Goal: Task Accomplishment & Management: Use online tool/utility

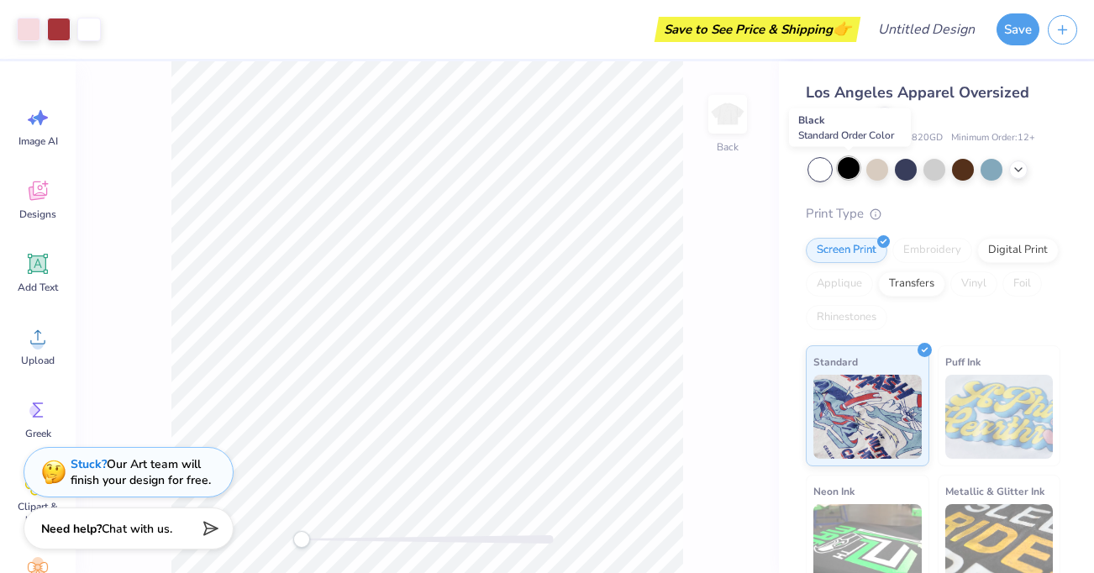
click at [844, 171] on div at bounding box center [849, 168] width 22 height 22
click at [876, 170] on div at bounding box center [877, 168] width 22 height 22
click at [991, 162] on div at bounding box center [991, 168] width 22 height 22
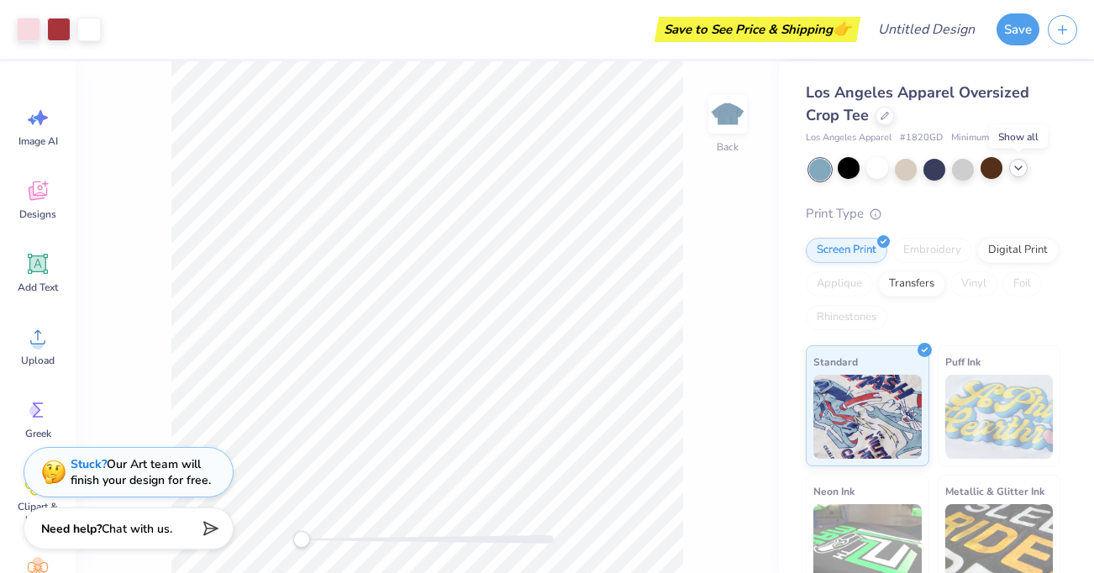
click at [1014, 170] on icon at bounding box center [1018, 167] width 13 height 13
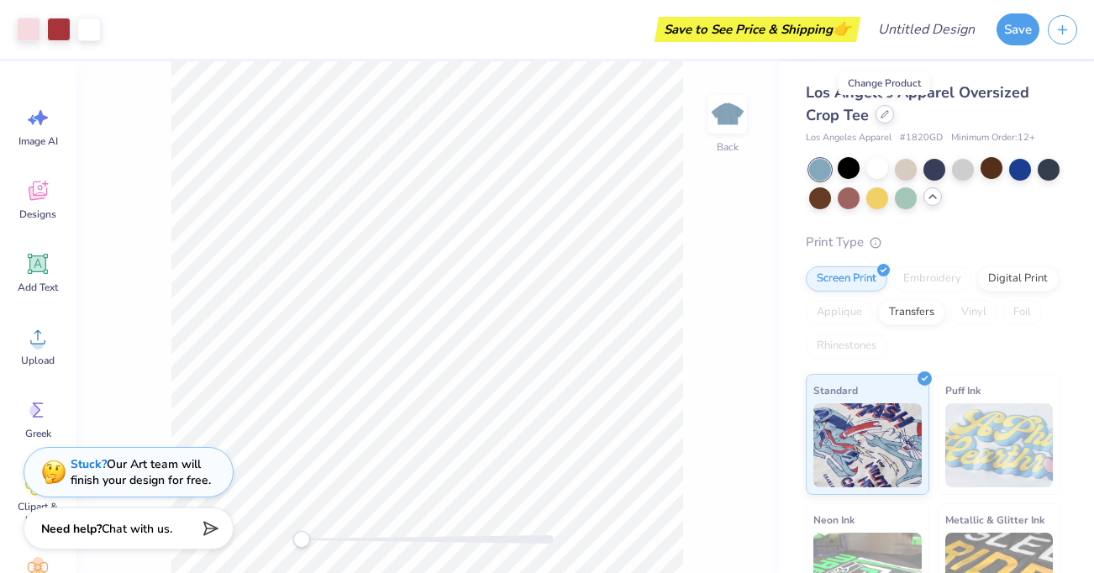
click at [882, 118] on icon at bounding box center [884, 114] width 8 height 8
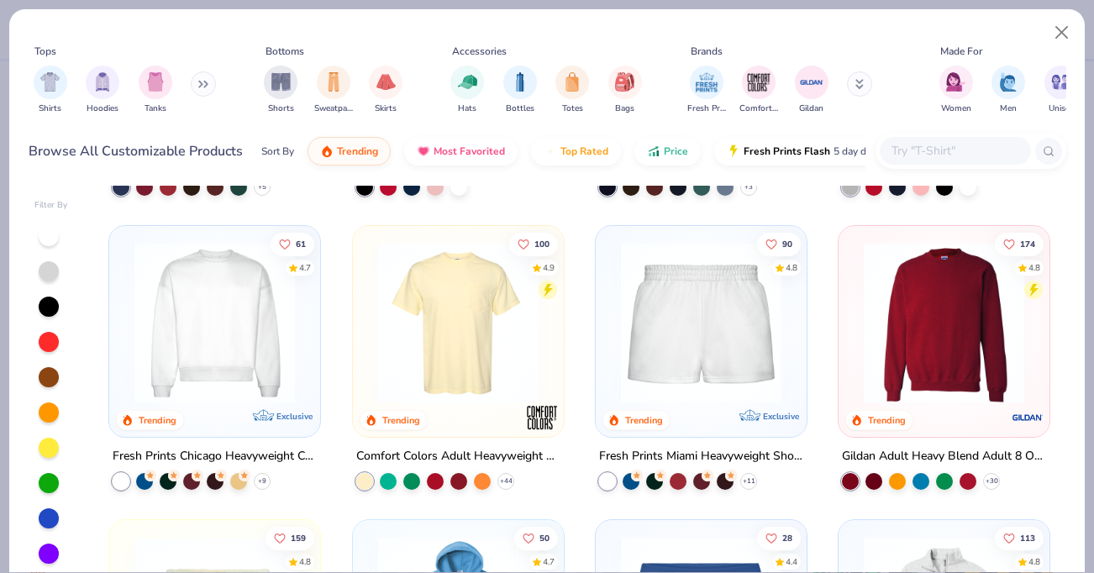
scroll to position [862, 0]
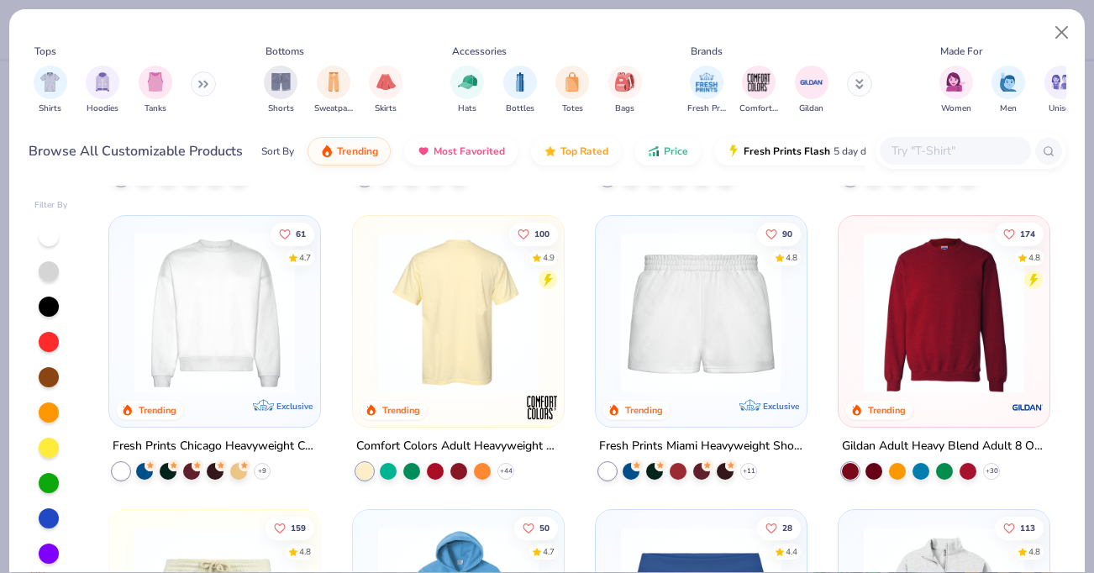
click at [369, 322] on img at bounding box center [280, 313] width 177 height 160
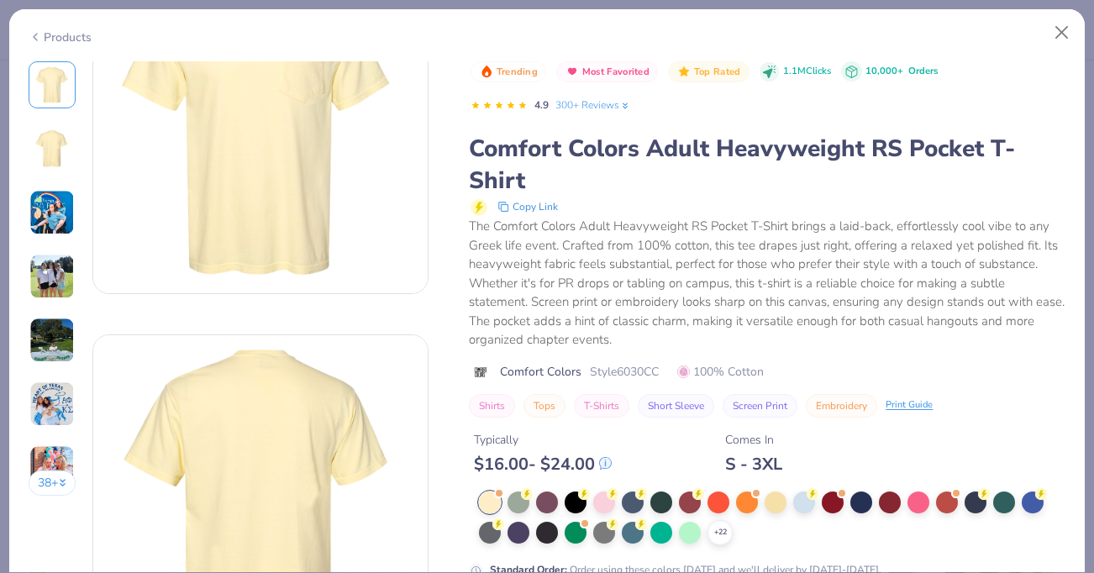
scroll to position [106, 0]
click at [609, 505] on div at bounding box center [604, 501] width 22 height 22
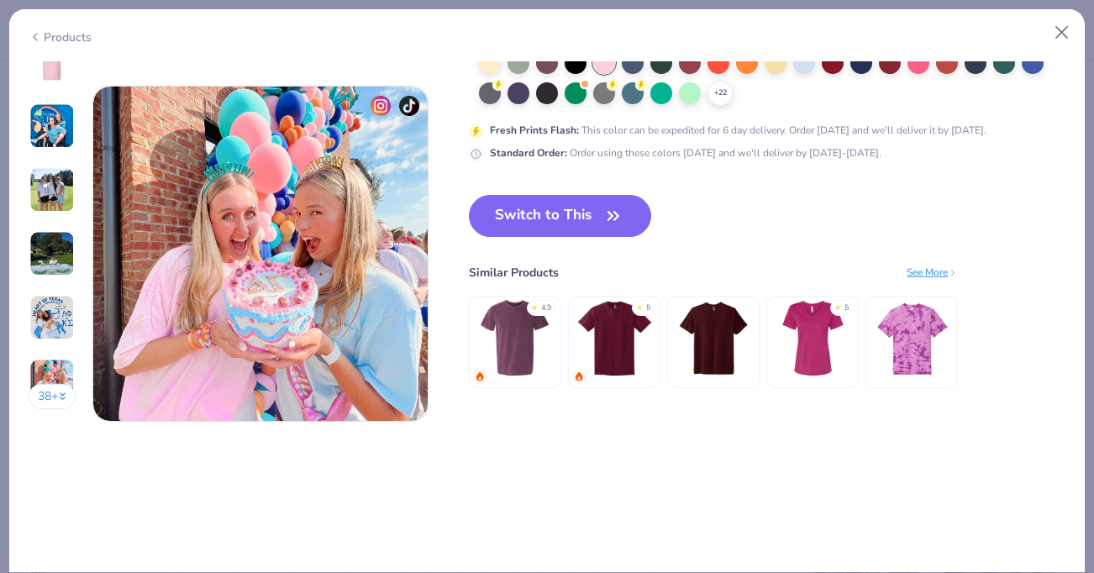
scroll to position [2231, 0]
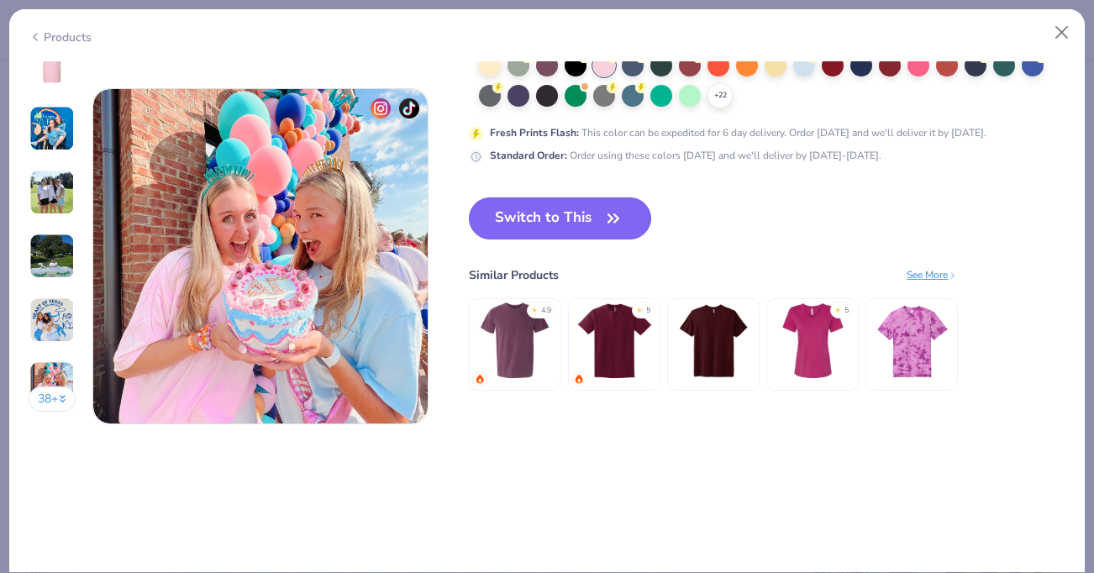
click at [523, 213] on button "Switch to This" at bounding box center [560, 218] width 182 height 42
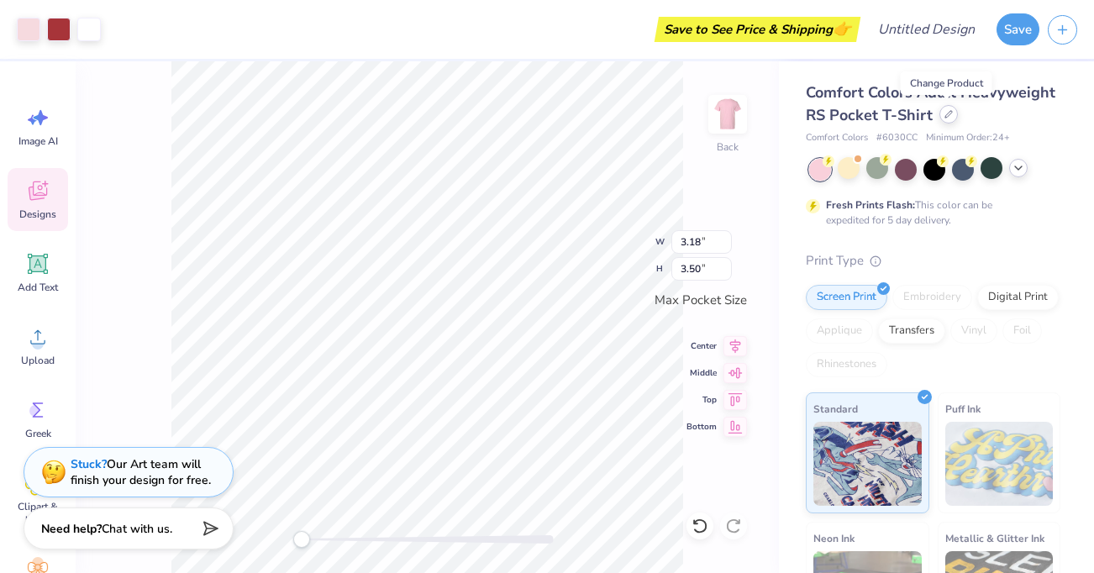
click at [948, 119] on div at bounding box center [948, 114] width 18 height 18
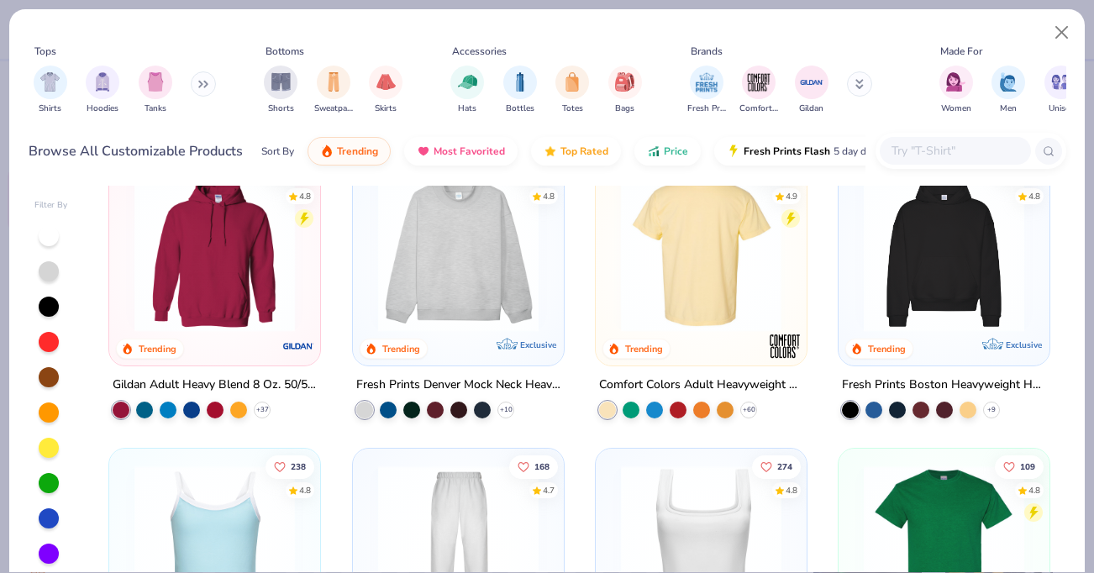
scroll to position [44, 0]
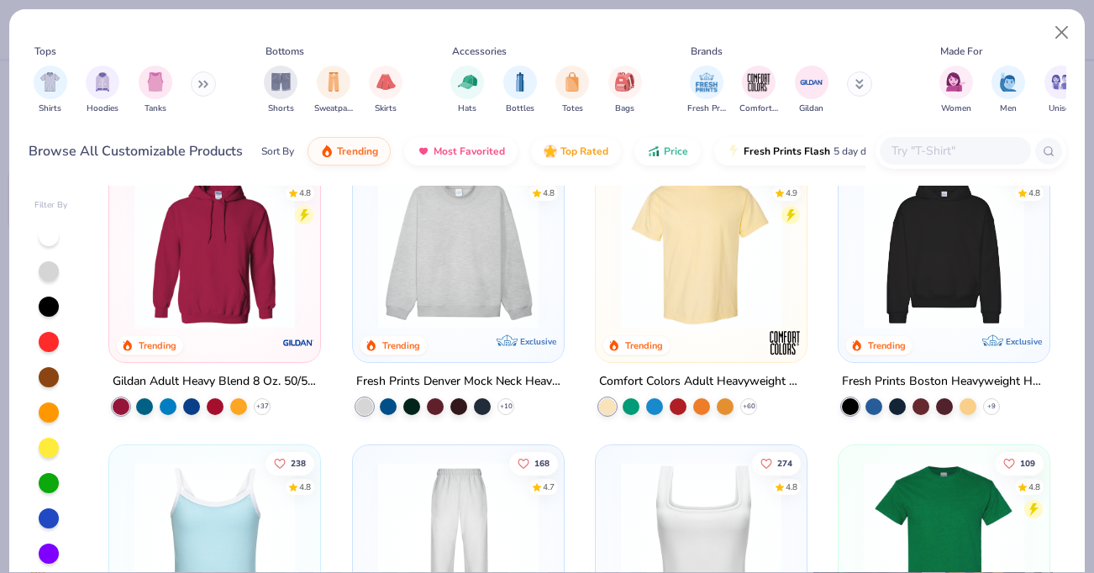
click at [686, 263] on img at bounding box center [700, 248] width 177 height 160
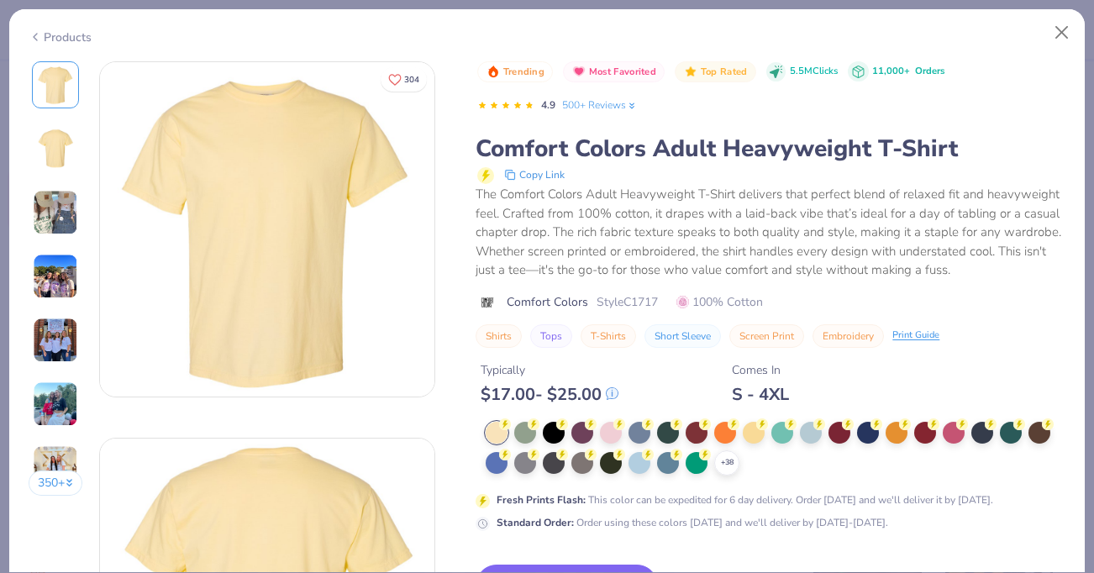
click at [611, 394] on div "$ 17.00 - $ 25.00" at bounding box center [550, 394] width 138 height 21
click at [611, 431] on div at bounding box center [611, 431] width 22 height 22
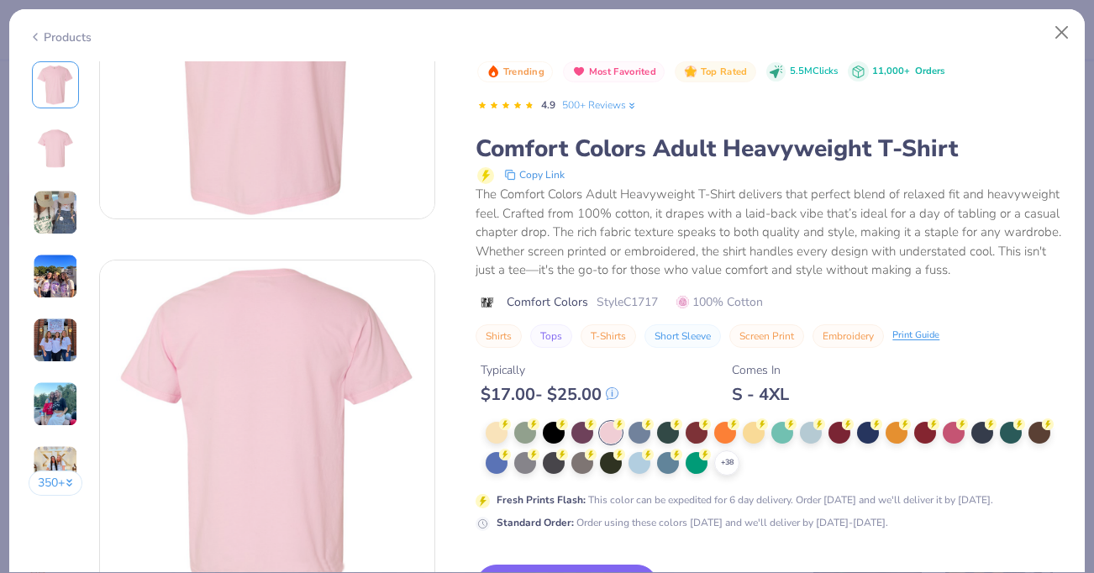
scroll to position [179, 0]
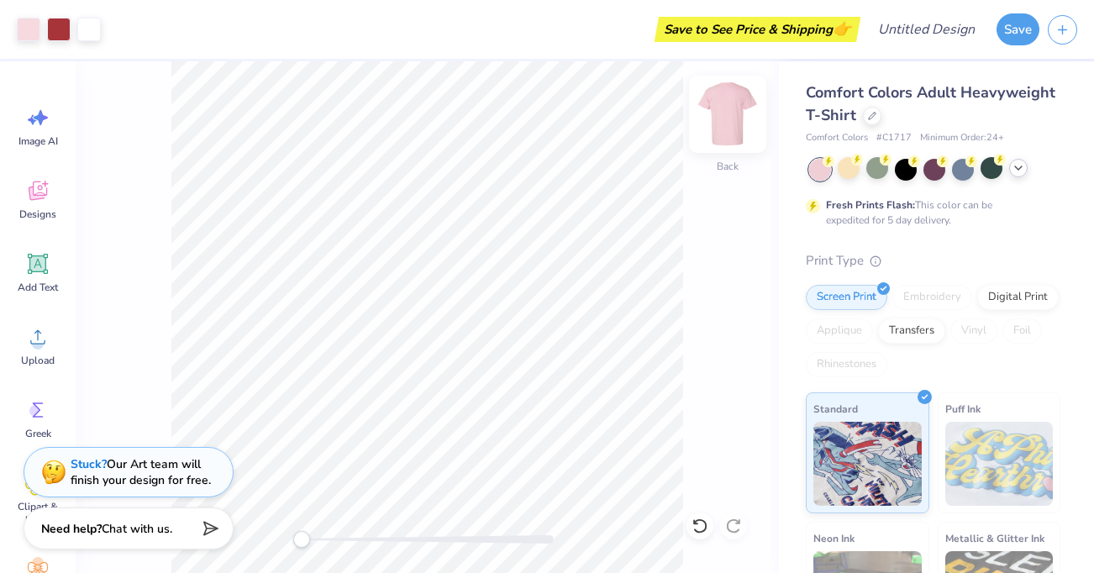
click at [725, 129] on img at bounding box center [727, 114] width 67 height 67
click at [735, 115] on img at bounding box center [727, 114] width 67 height 67
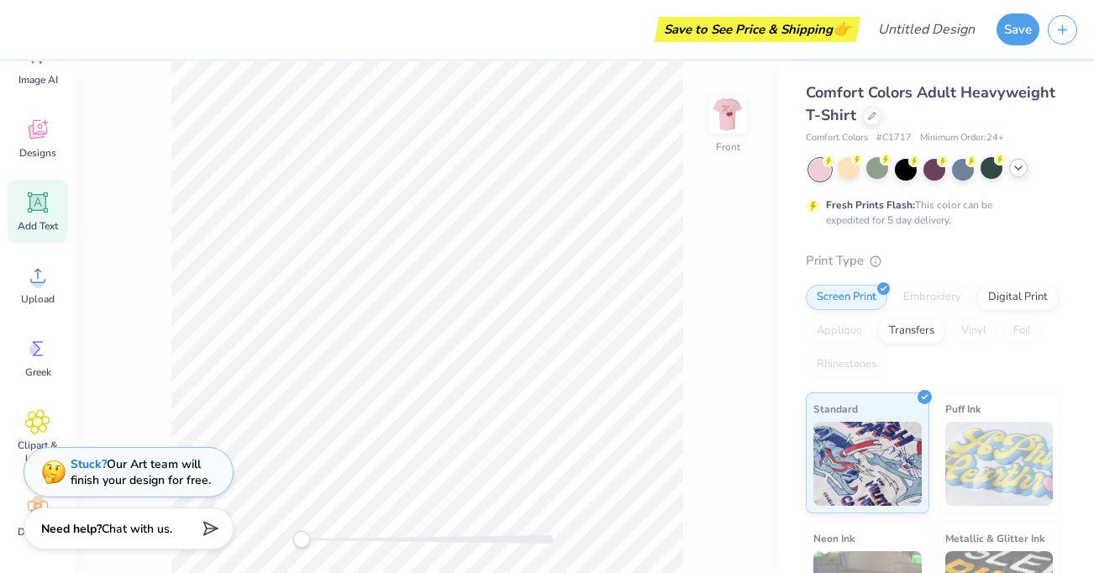
scroll to position [71, 0]
